Goal: Task Accomplishment & Management: Use online tool/utility

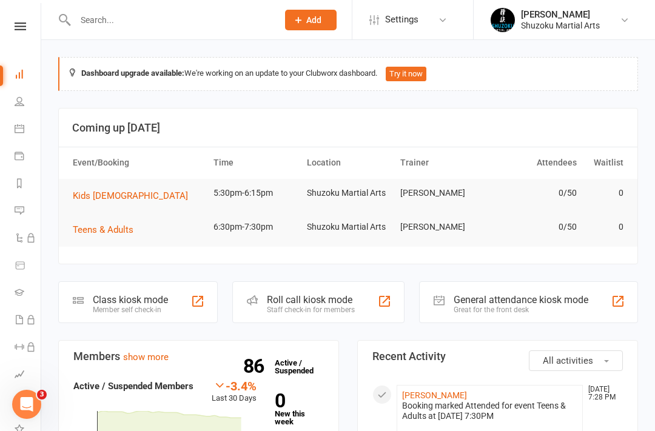
click at [157, 299] on div "Class kiosk mode" at bounding box center [130, 300] width 75 height 12
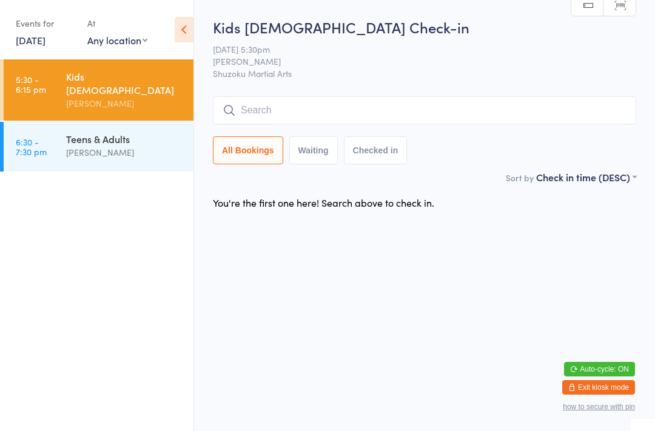
click at [262, 132] on div "All Bookings Waiting Checked in" at bounding box center [424, 130] width 423 height 68
click at [245, 106] on input "search" at bounding box center [424, 110] width 423 height 28
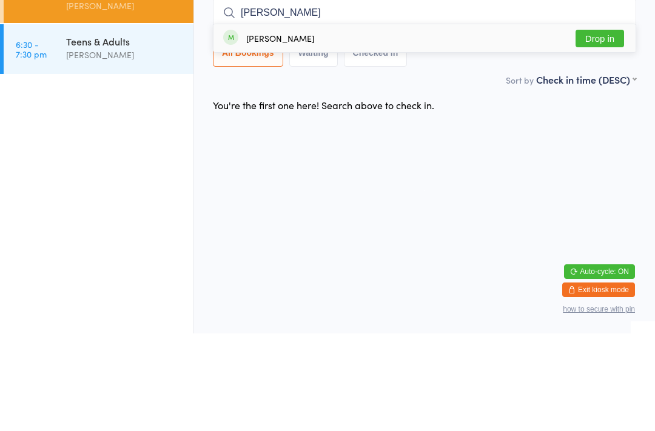
type input "Parker"
click at [242, 122] on div "Parker Jensen-schmidt Drop in" at bounding box center [424, 136] width 422 height 28
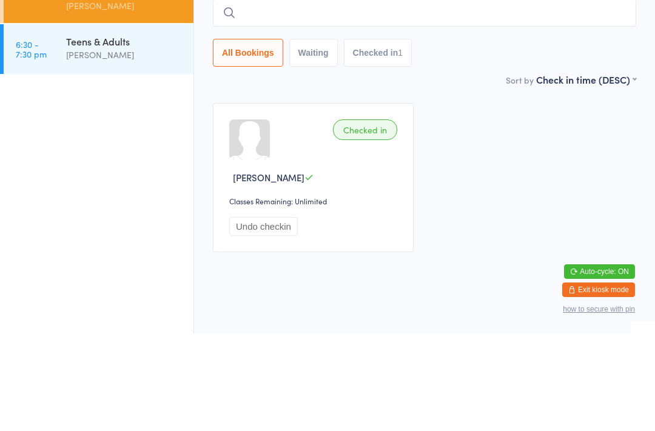
type input "i"
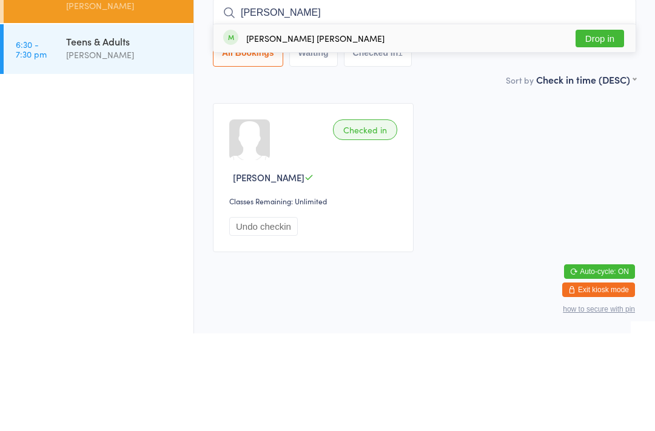
click at [587, 96] on input "miller" at bounding box center [424, 110] width 423 height 28
type input "miller"
click at [579, 127] on button "Drop in" at bounding box center [599, 136] width 48 height 18
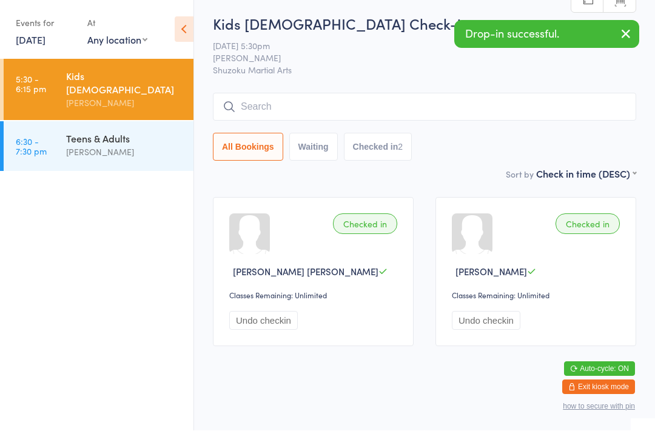
click at [321, 93] on input "search" at bounding box center [424, 107] width 423 height 28
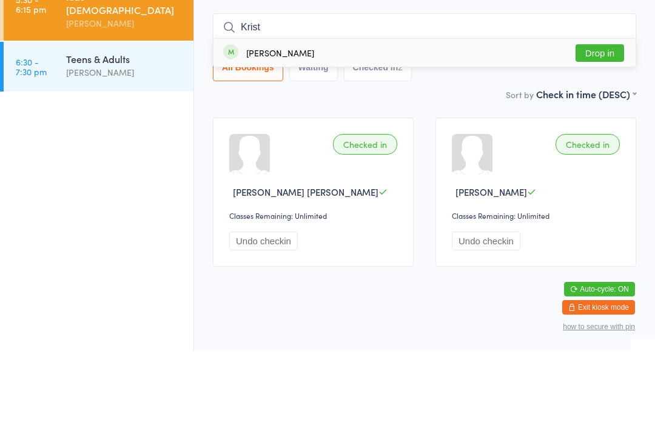
type input "Krist"
click at [609, 124] on button "Drop in" at bounding box center [599, 133] width 48 height 18
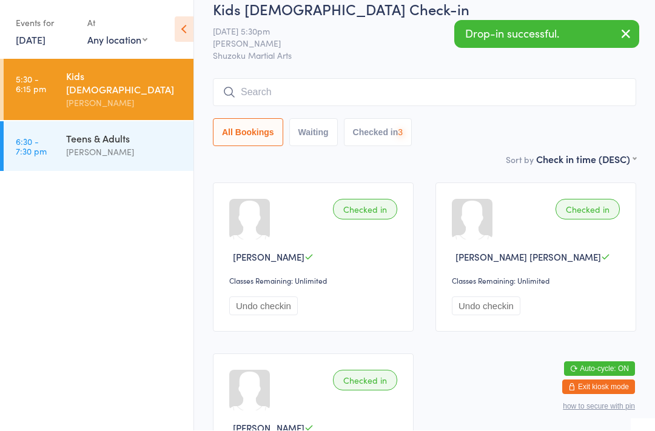
scroll to position [18, 0]
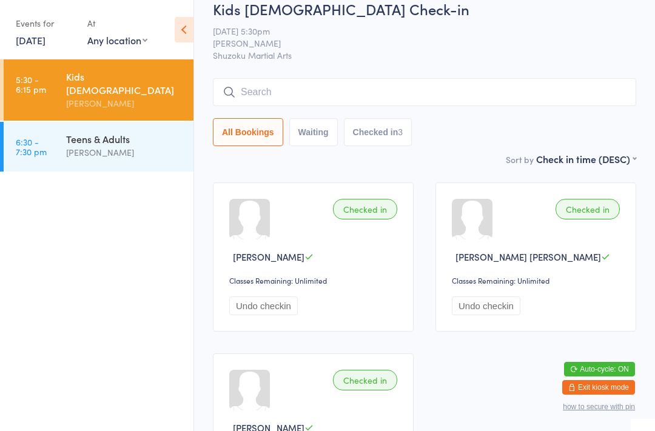
click at [555, 103] on input "search" at bounding box center [424, 92] width 423 height 28
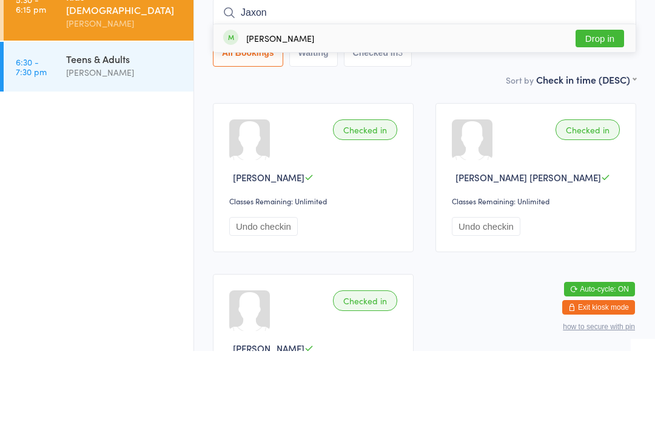
type input "Jaxon"
click at [607, 110] on button "Drop in" at bounding box center [599, 119] width 48 height 18
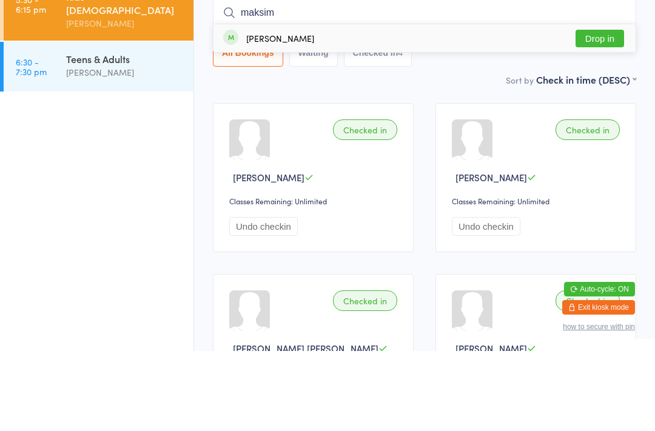
type input "maksim"
click at [596, 110] on button "Drop in" at bounding box center [599, 119] width 48 height 18
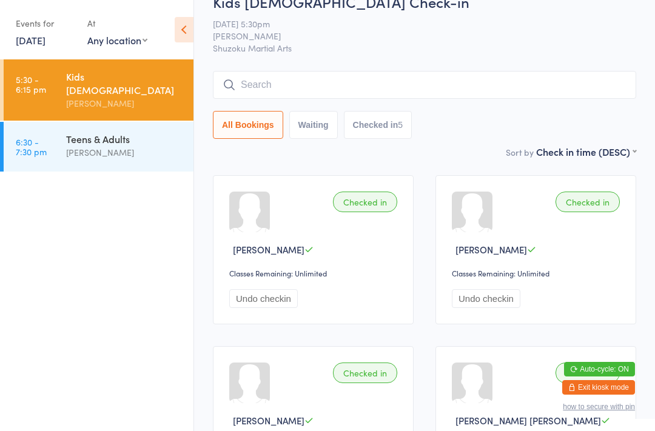
scroll to position [0, 0]
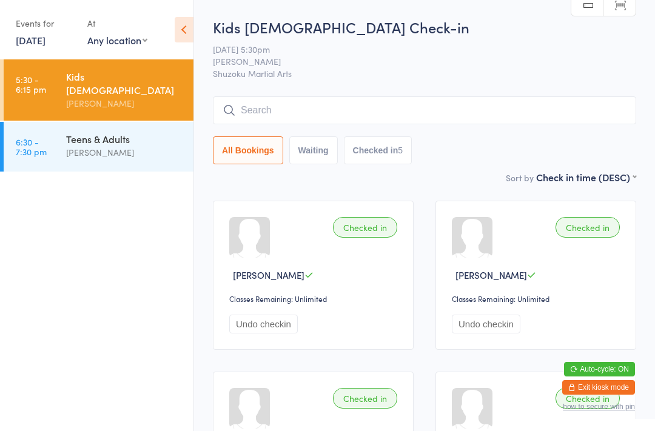
click at [427, 114] on input "search" at bounding box center [424, 110] width 423 height 28
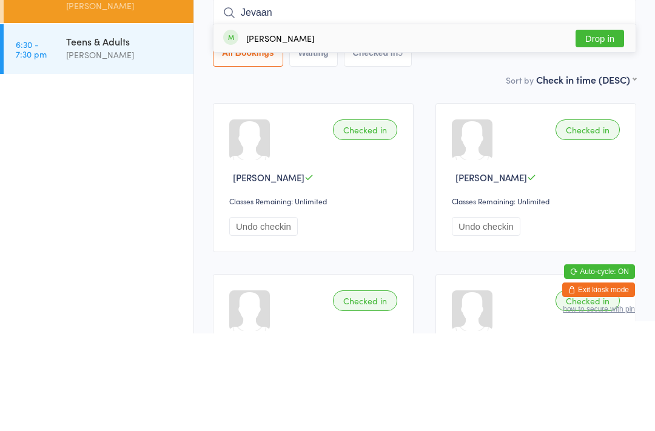
type input "Jevaan"
click at [607, 127] on button "Drop in" at bounding box center [599, 136] width 48 height 18
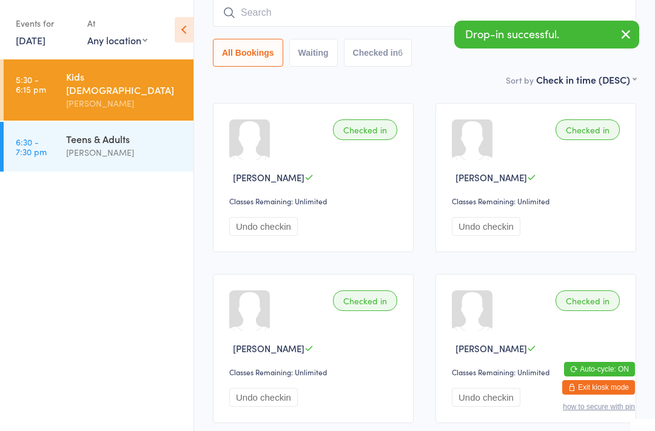
click at [281, 12] on input "search" at bounding box center [424, 13] width 423 height 28
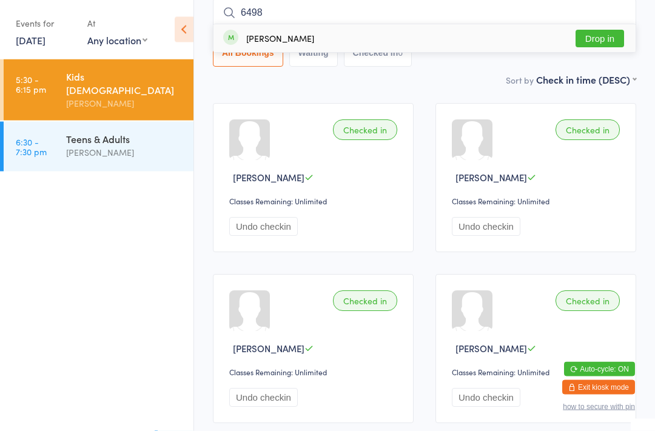
type input "6498"
click at [588, 37] on button "Drop in" at bounding box center [599, 39] width 48 height 18
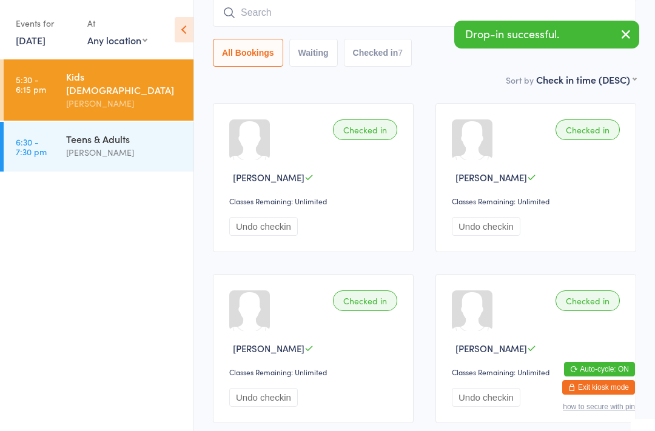
click at [279, 4] on input "search" at bounding box center [424, 13] width 423 height 28
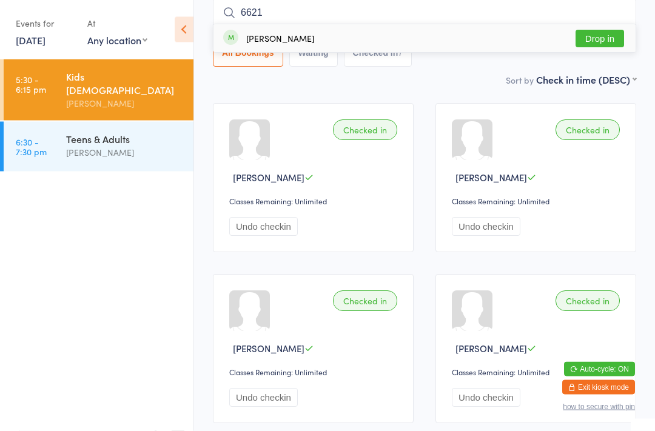
type input "6621"
click at [611, 44] on button "Drop in" at bounding box center [599, 39] width 48 height 18
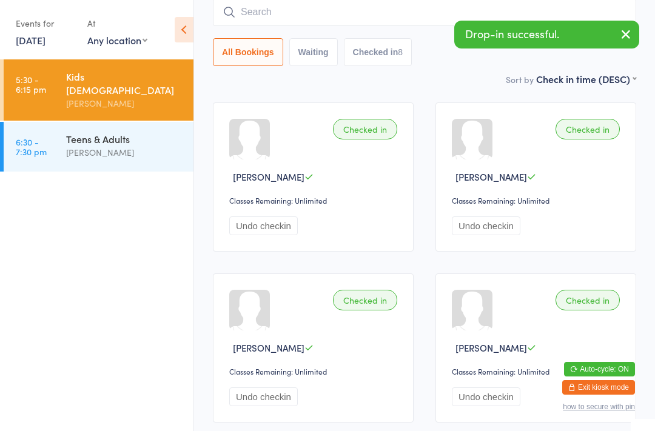
click at [279, 16] on input "search" at bounding box center [424, 12] width 423 height 28
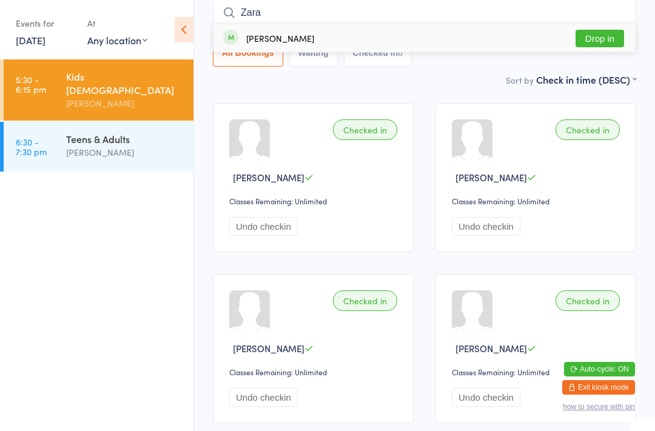
type input "Zara"
click at [596, 38] on button "Drop in" at bounding box center [599, 39] width 48 height 18
click at [518, 13] on input "search" at bounding box center [424, 13] width 423 height 28
type input "Fri"
click at [510, 39] on div "Frishta Didar Drop in" at bounding box center [424, 38] width 422 height 28
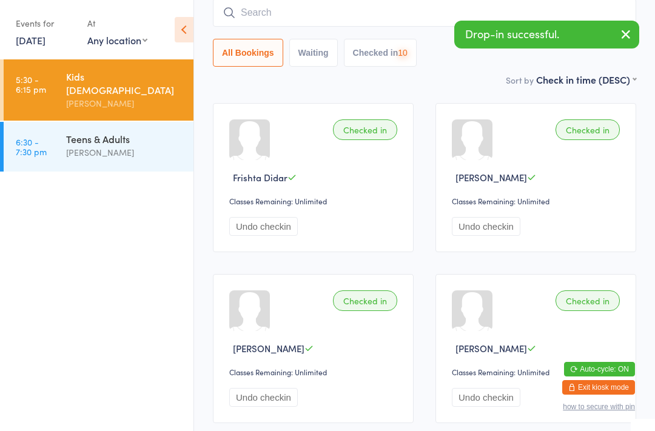
click at [435, 13] on input "search" at bounding box center [424, 13] width 423 height 28
type input "Far"
click at [450, 45] on div "Farinaz Didar Drop in" at bounding box center [424, 38] width 422 height 28
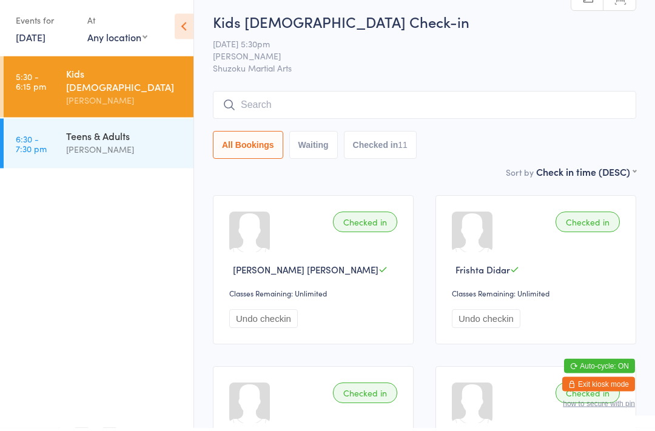
scroll to position [0, 0]
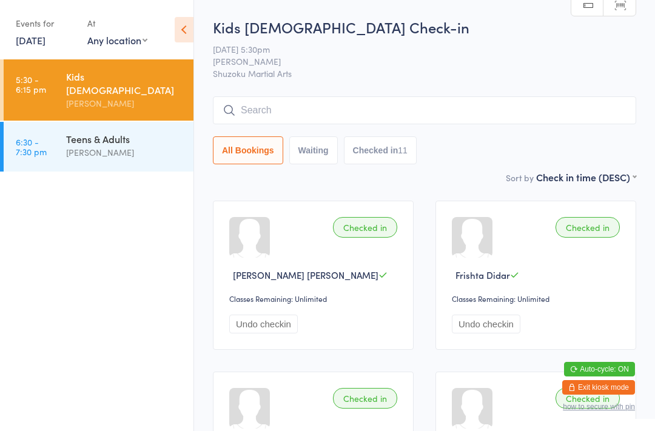
click at [345, 111] on input "search" at bounding box center [424, 110] width 423 height 28
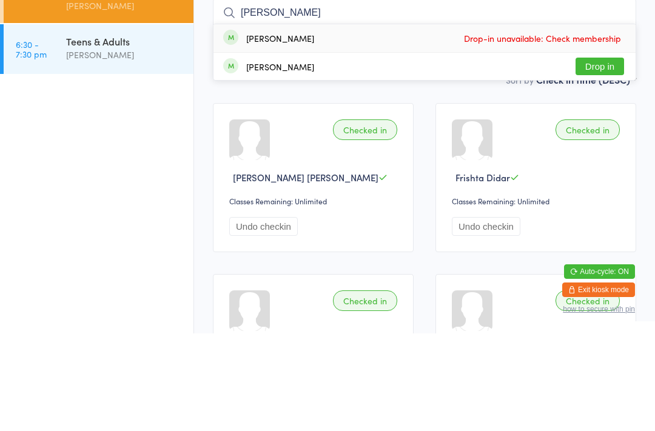
type input "Bailey"
click at [601, 155] on button "Drop in" at bounding box center [599, 164] width 48 height 18
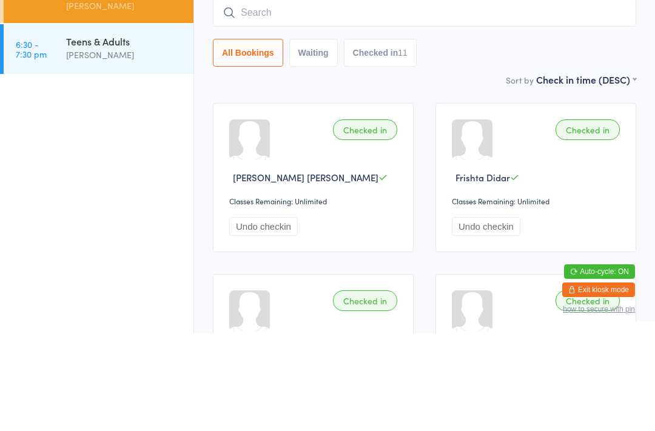
scroll to position [98, 0]
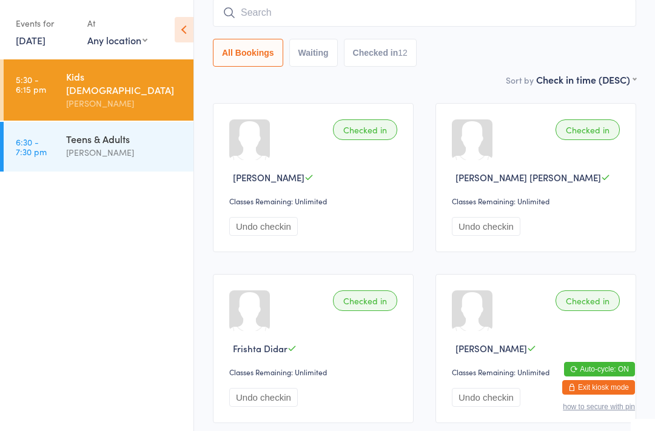
click at [381, 7] on input "search" at bounding box center [424, 13] width 423 height 28
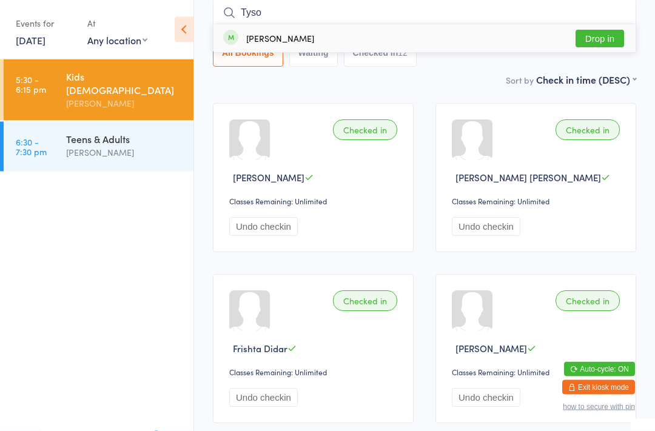
type input "Tyso"
click at [596, 35] on button "Drop in" at bounding box center [599, 39] width 48 height 18
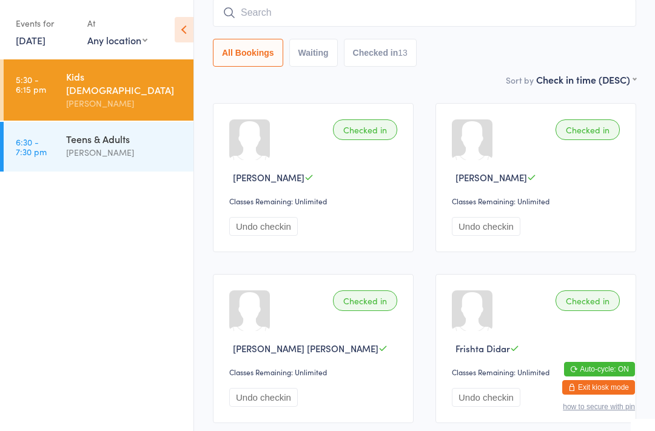
click at [525, 7] on input "search" at bounding box center [424, 13] width 423 height 28
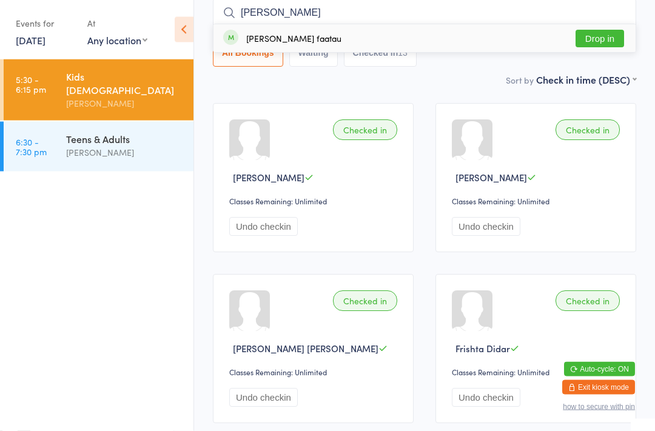
type input "Logan"
click at [599, 37] on button "Drop in" at bounding box center [599, 39] width 48 height 18
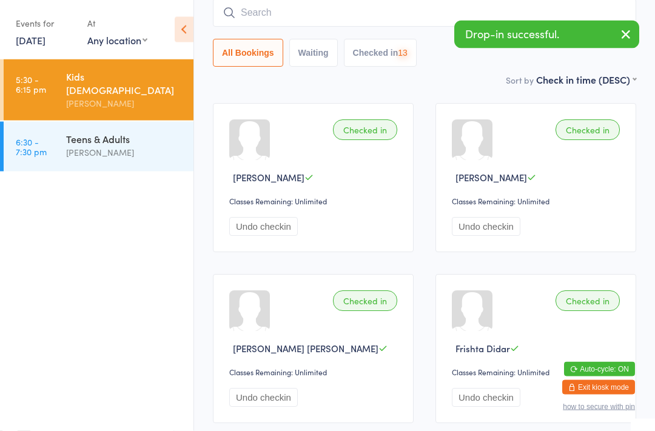
scroll to position [98, 0]
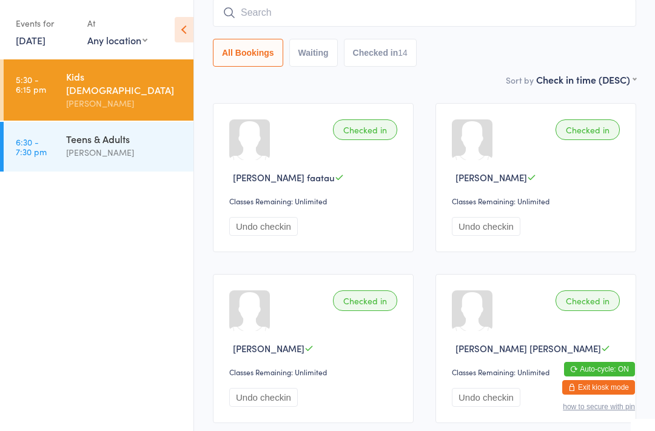
click at [601, 6] on input "search" at bounding box center [424, 13] width 423 height 28
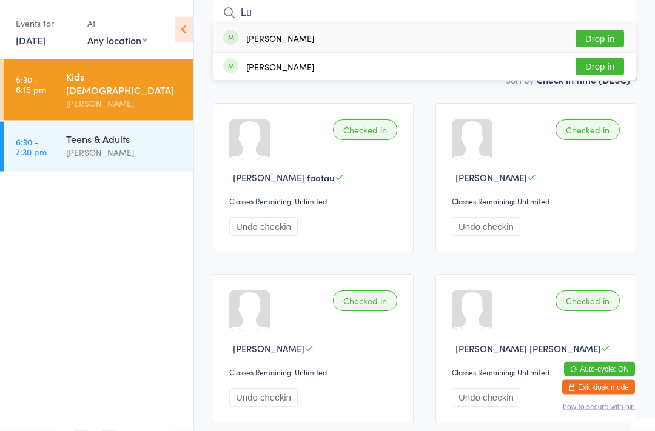
type input "Lu"
click at [597, 37] on button "Drop in" at bounding box center [599, 39] width 48 height 18
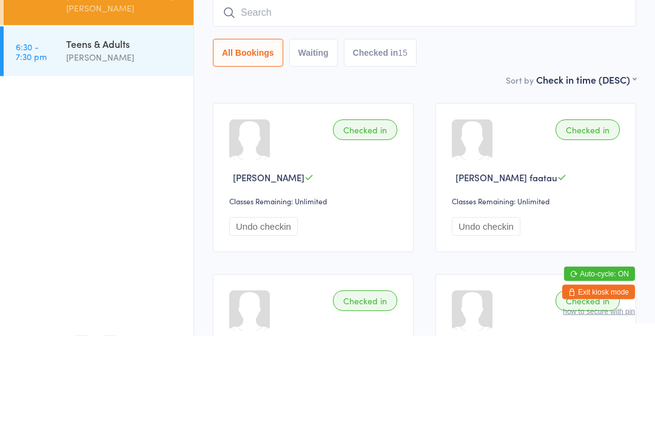
scroll to position [0, 0]
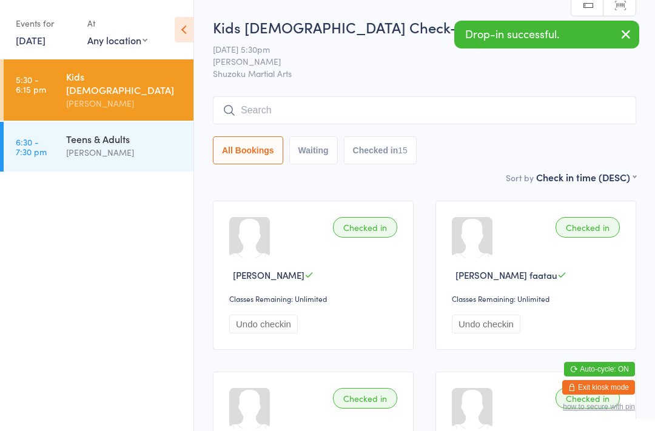
click at [421, 116] on input "search" at bounding box center [424, 110] width 423 height 28
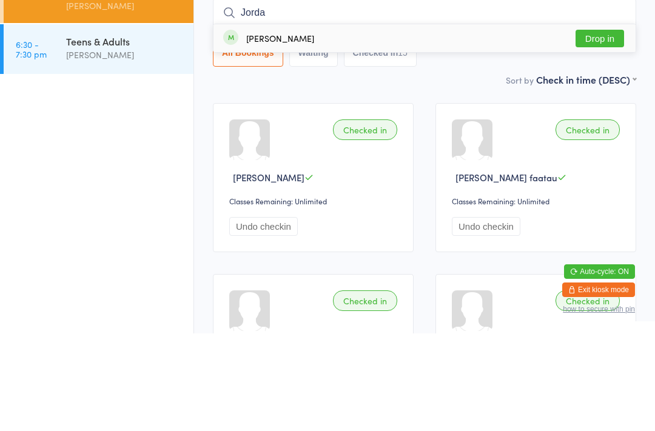
type input "Jorda"
click at [599, 127] on button "Drop in" at bounding box center [599, 136] width 48 height 18
type input "Oliver"
click at [604, 127] on button "Drop in" at bounding box center [599, 136] width 48 height 18
type input "part"
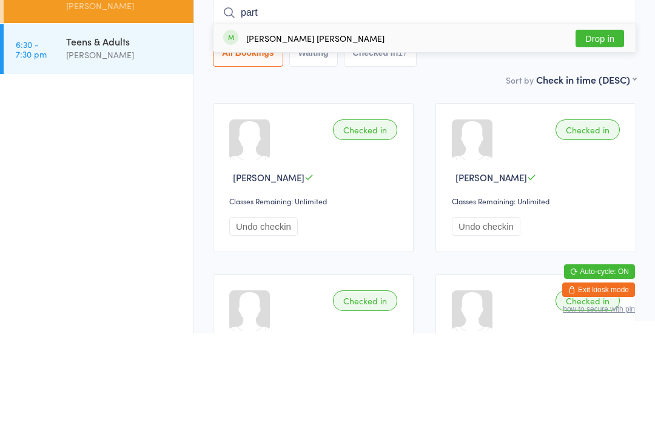
click at [596, 127] on button "Drop in" at bounding box center [599, 136] width 48 height 18
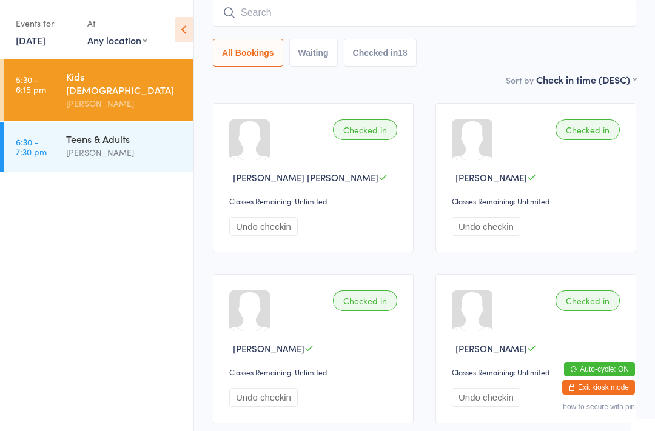
click at [550, 21] on input "search" at bounding box center [424, 13] width 423 height 28
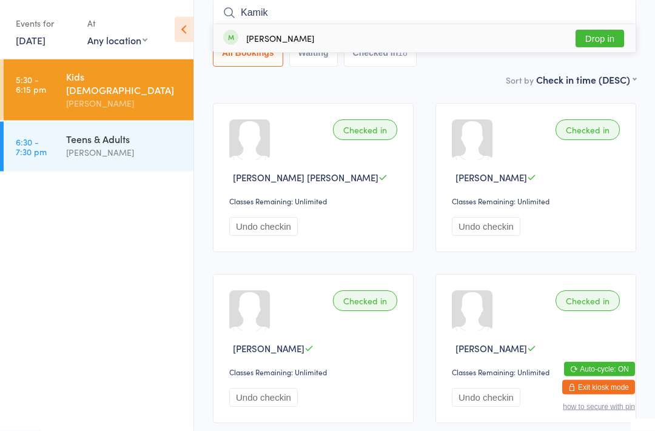
type input "Kamik"
click at [607, 45] on button "Drop in" at bounding box center [599, 39] width 48 height 18
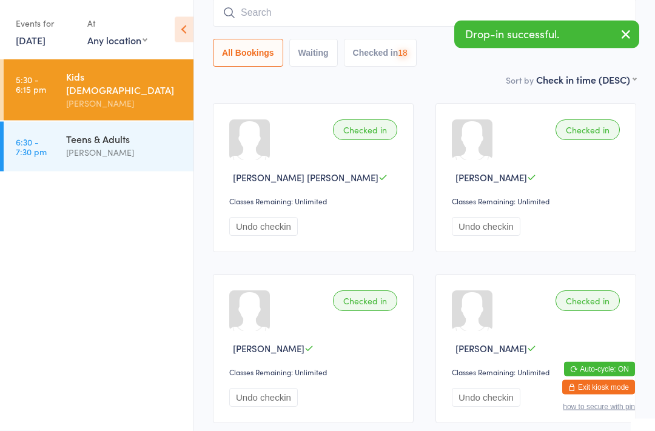
scroll to position [98, 0]
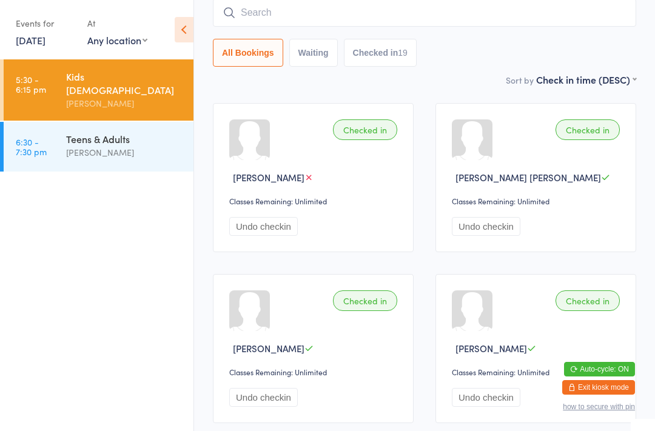
click at [318, 12] on input "search" at bounding box center [424, 13] width 423 height 28
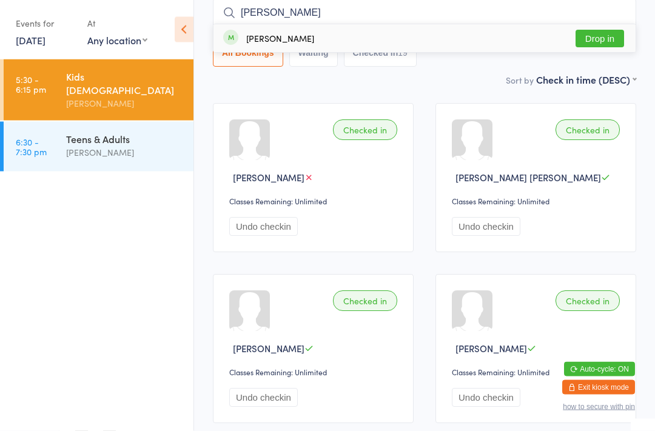
type input "Resh"
click at [616, 35] on button "Drop in" at bounding box center [599, 39] width 48 height 18
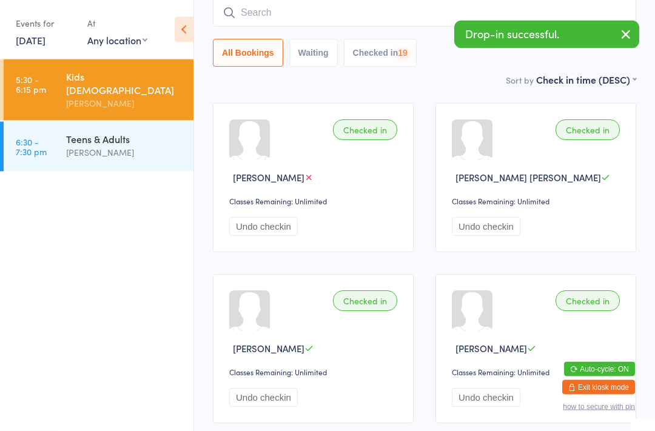
scroll to position [98, 0]
